Goal: Task Accomplishment & Management: Manage account settings

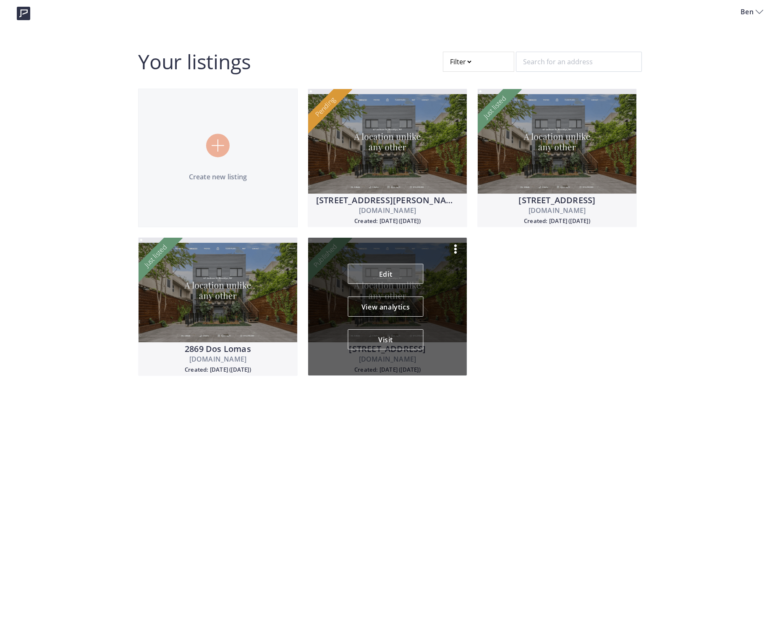
click at [374, 272] on link "Edit" at bounding box center [386, 274] width 76 height 20
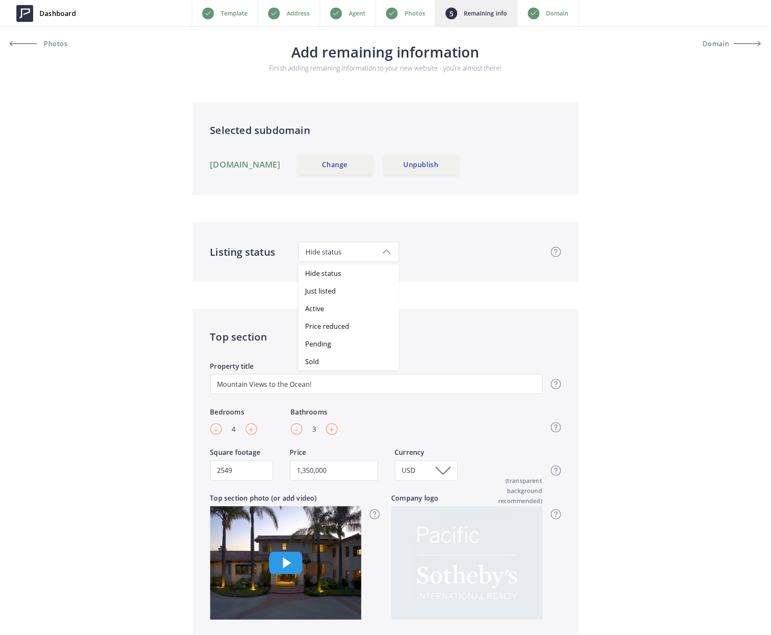
click at [338, 252] on span "Hide status" at bounding box center [349, 251] width 86 height 9
click at [316, 359] on span "Sold" at bounding box center [312, 361] width 14 height 9
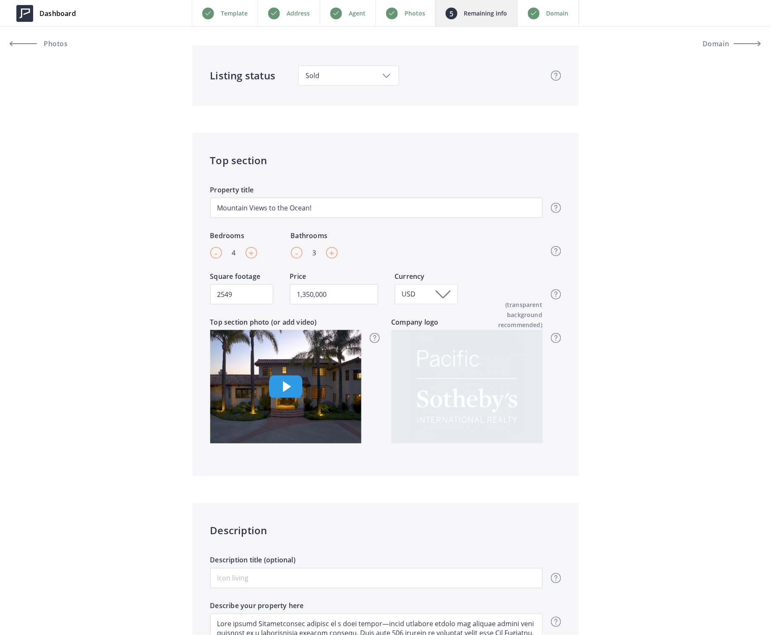
scroll to position [224, 0]
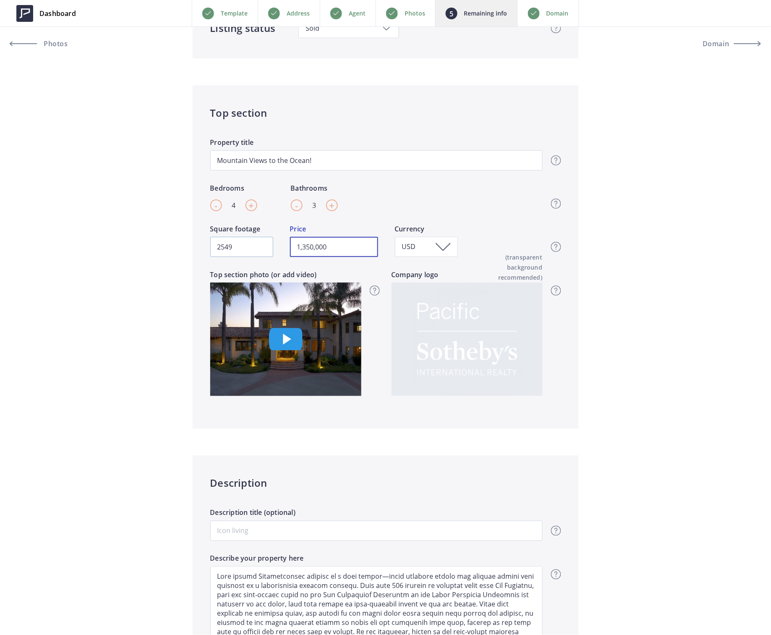
drag, startPoint x: 339, startPoint y: 245, endPoint x: 212, endPoint y: 244, distance: 126.8
click at [212, 244] on div "2549 Square footage 1,350,000 Price USD Currency Top section - Square footage &…" at bounding box center [376, 247] width 333 height 46
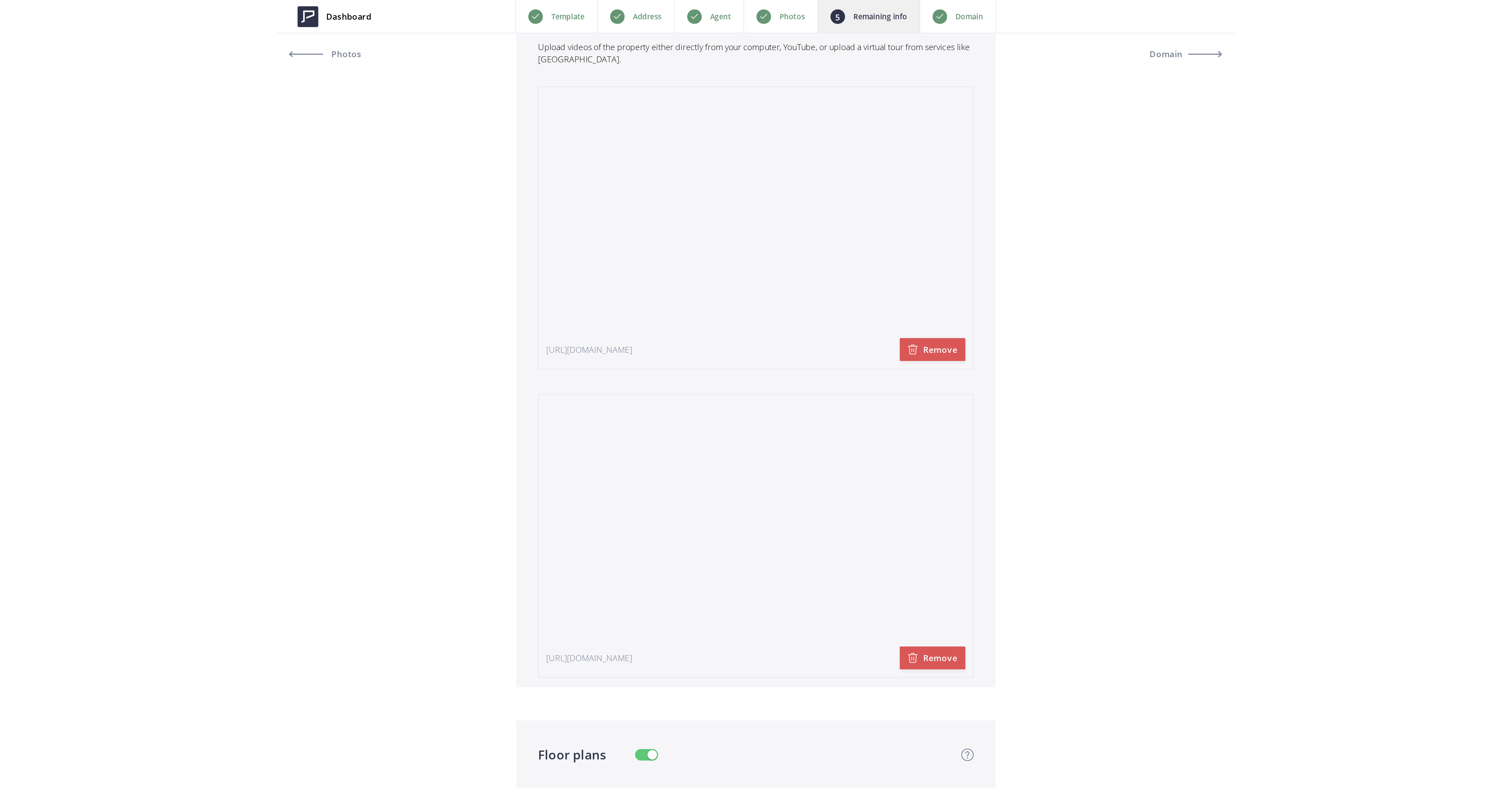
scroll to position [1632, 0]
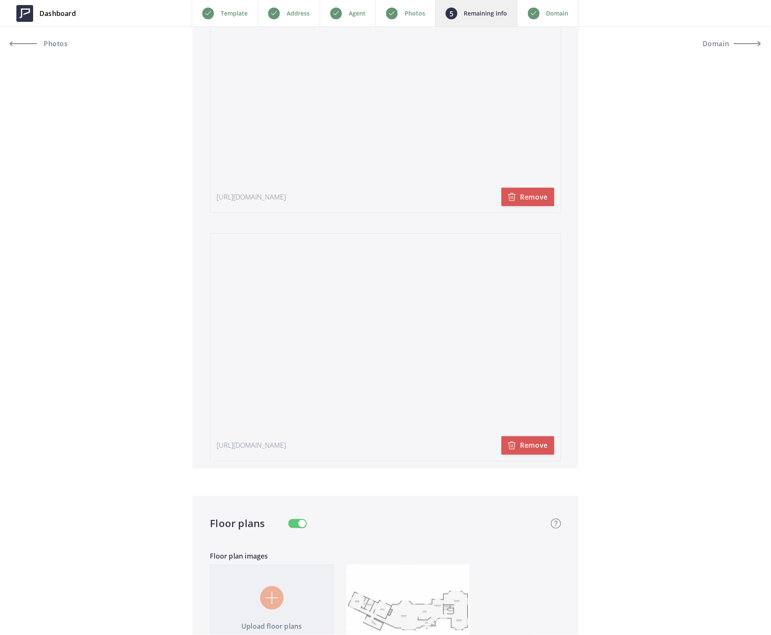
type input "1,091,000"
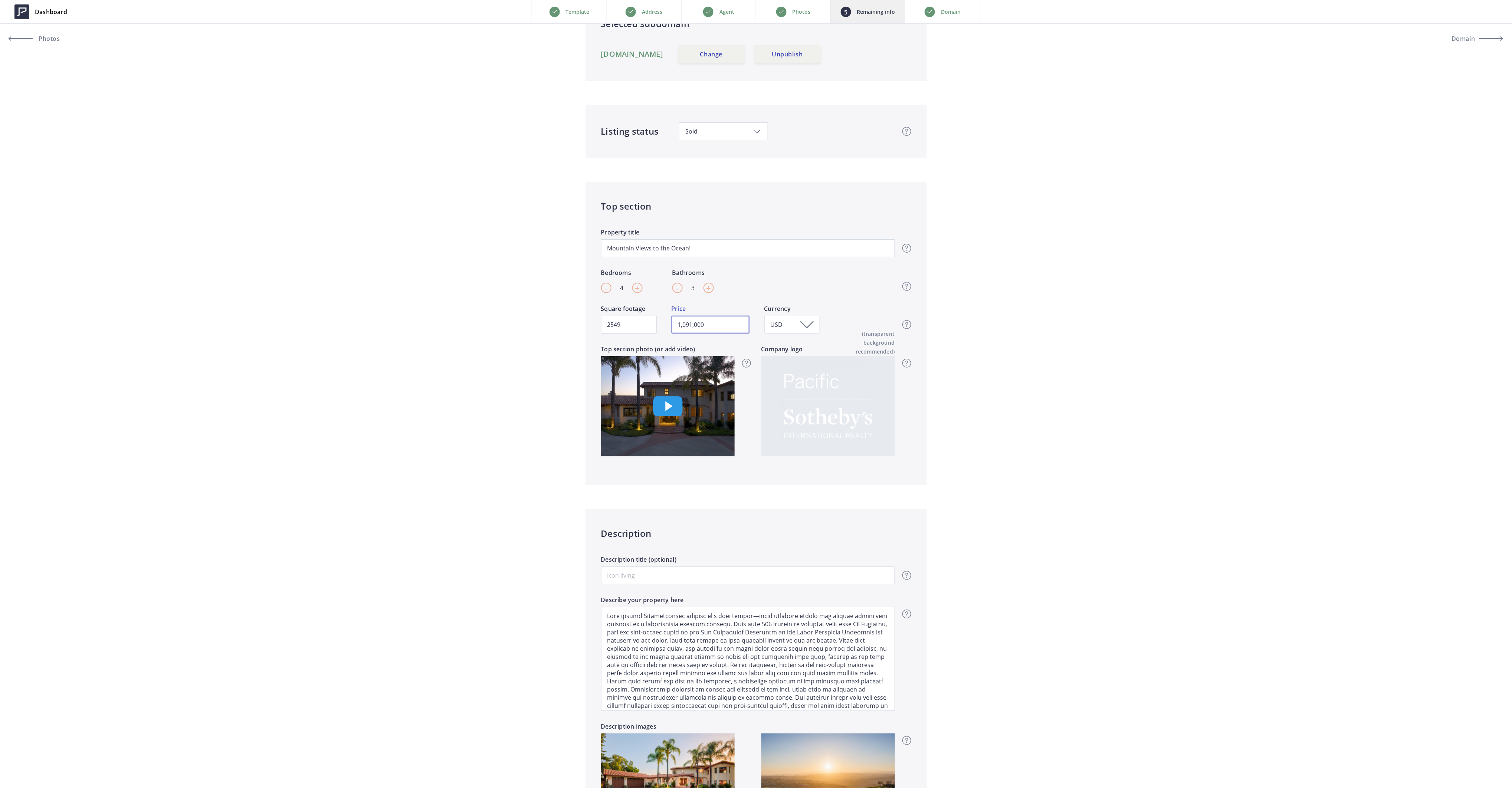
scroll to position [0, 0]
